Goal: Task Accomplishment & Management: Manage account settings

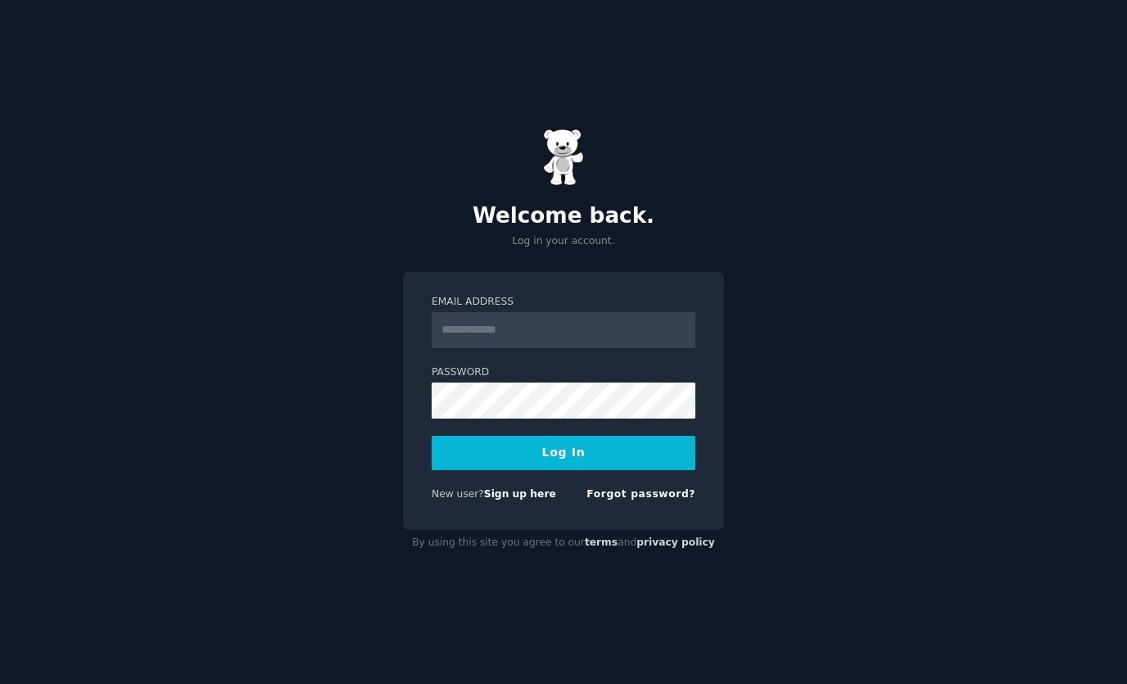
type input "*"
type input "**********"
click at [620, 446] on button "Log In" at bounding box center [564, 453] width 264 height 34
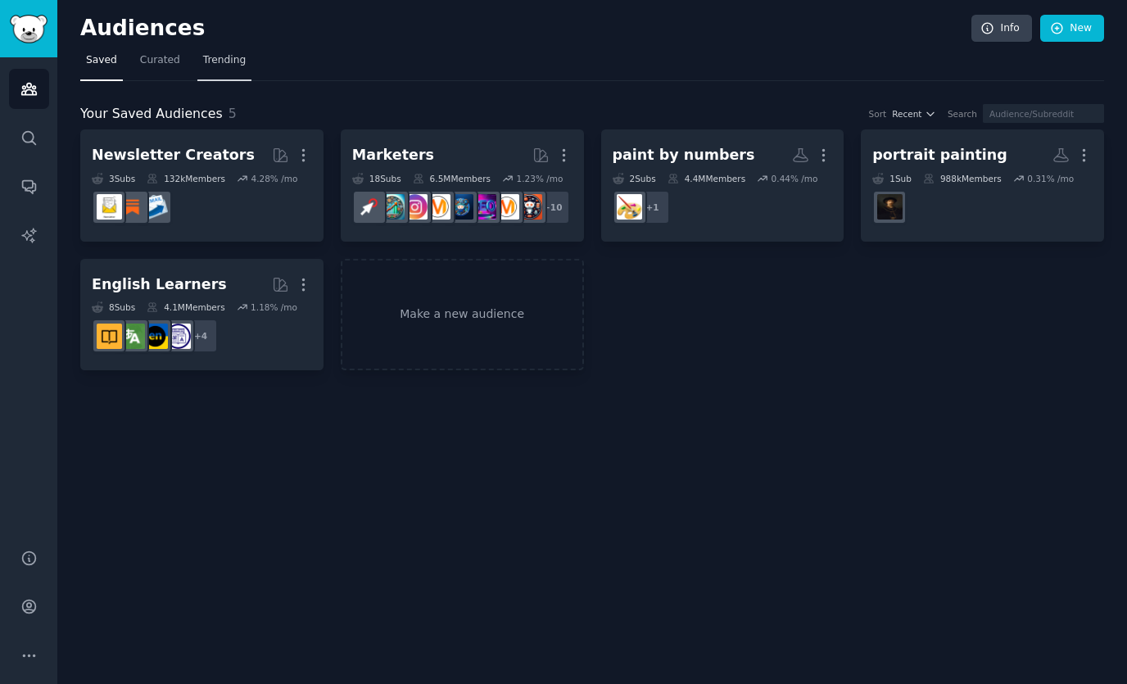
click at [220, 75] on link "Trending" at bounding box center [224, 65] width 54 height 34
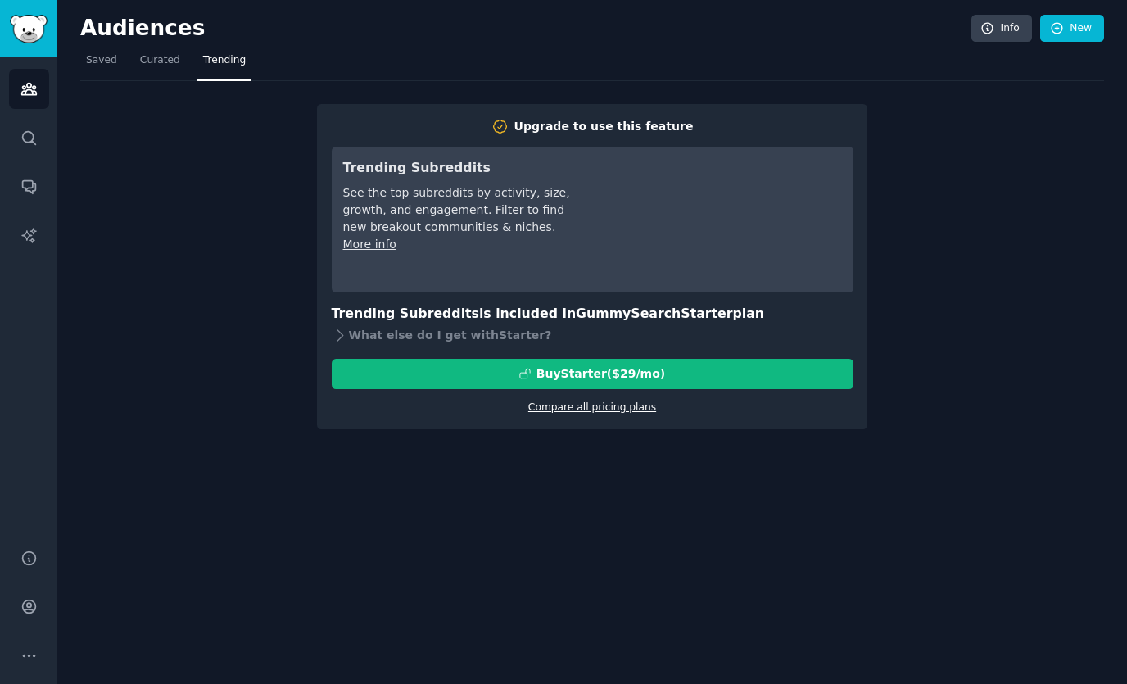
click at [613, 411] on link "Compare all pricing plans" at bounding box center [592, 406] width 128 height 11
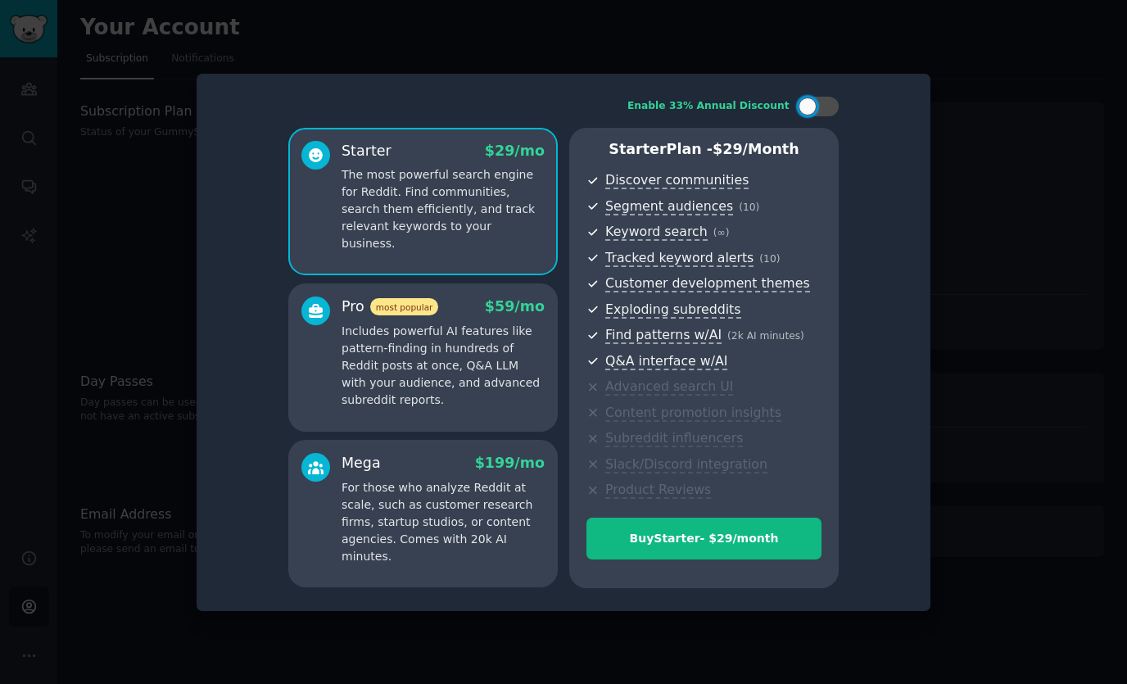
click at [1024, 353] on div at bounding box center [563, 342] width 1127 height 684
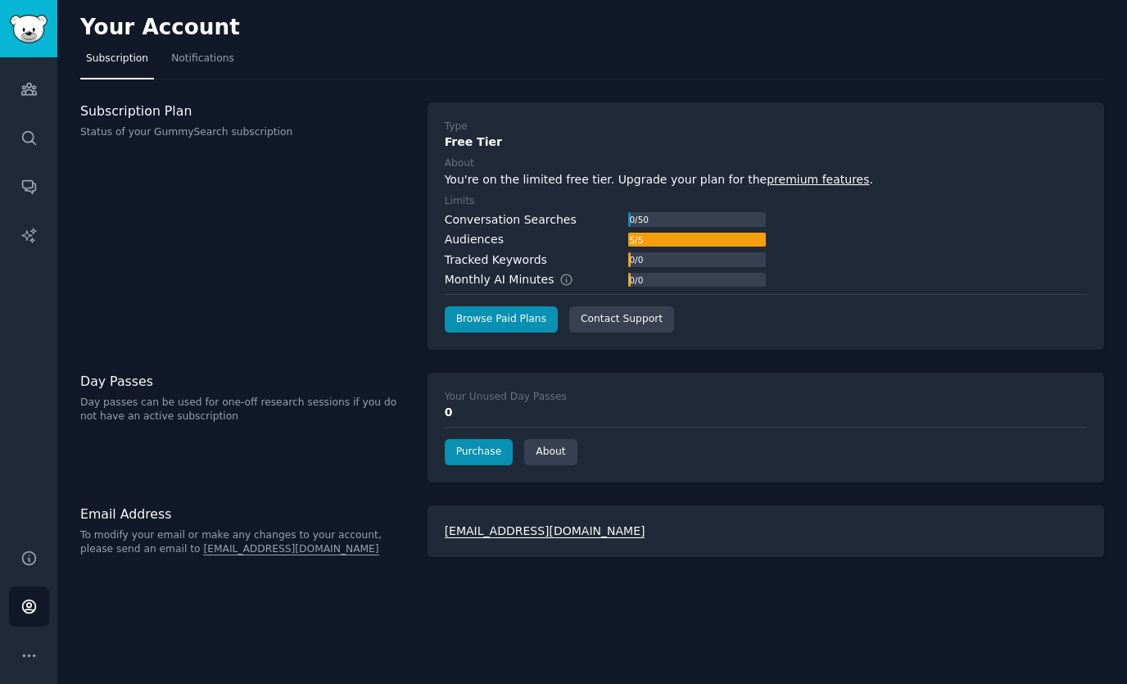
click at [1026, 288] on div "Type Free Tier About You're on the limited free tier. Upgrade your plan for the…" at bounding box center [766, 226] width 642 height 213
click at [20, 95] on icon "Sidebar" at bounding box center [28, 88] width 17 height 17
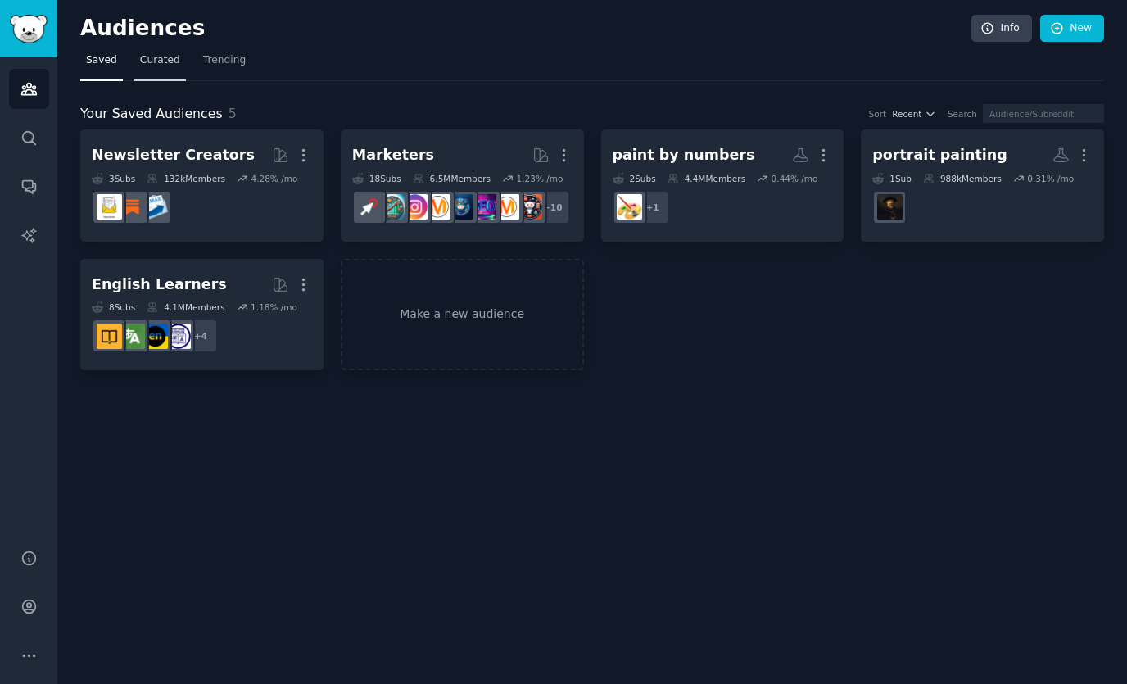
click at [155, 50] on link "Curated" at bounding box center [160, 65] width 52 height 34
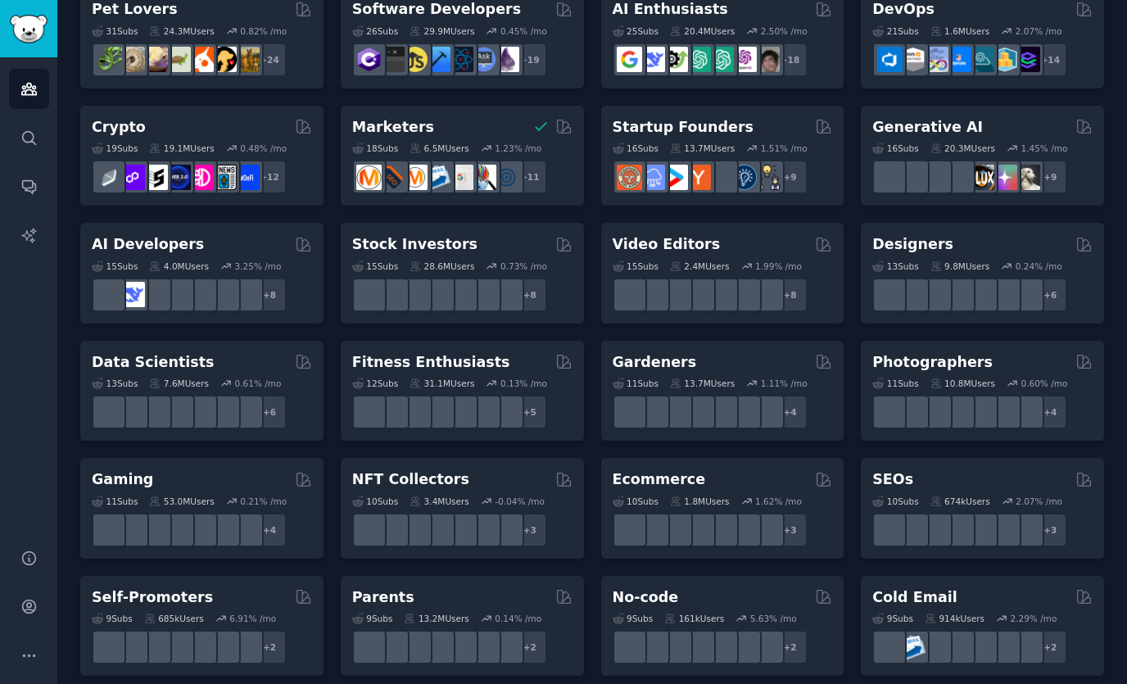
scroll to position [149, 0]
